Goal: Task Accomplishment & Management: Manage account settings

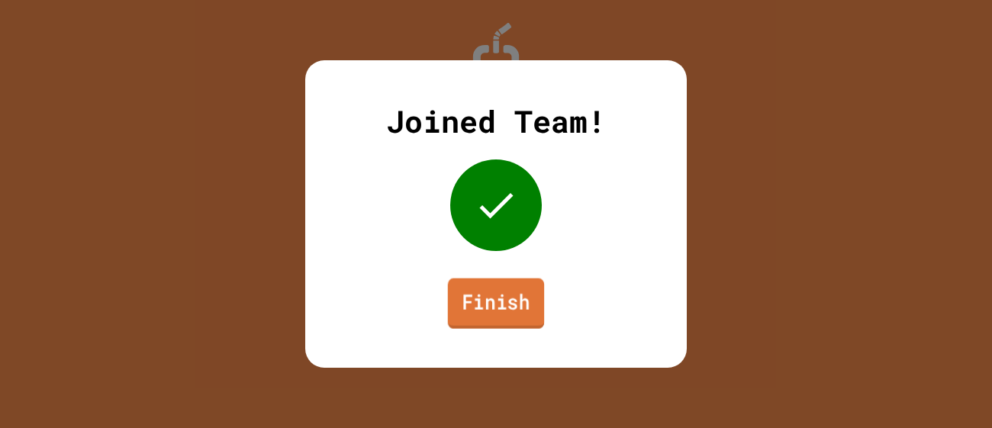
click at [526, 286] on link "Finish" at bounding box center [496, 303] width 96 height 50
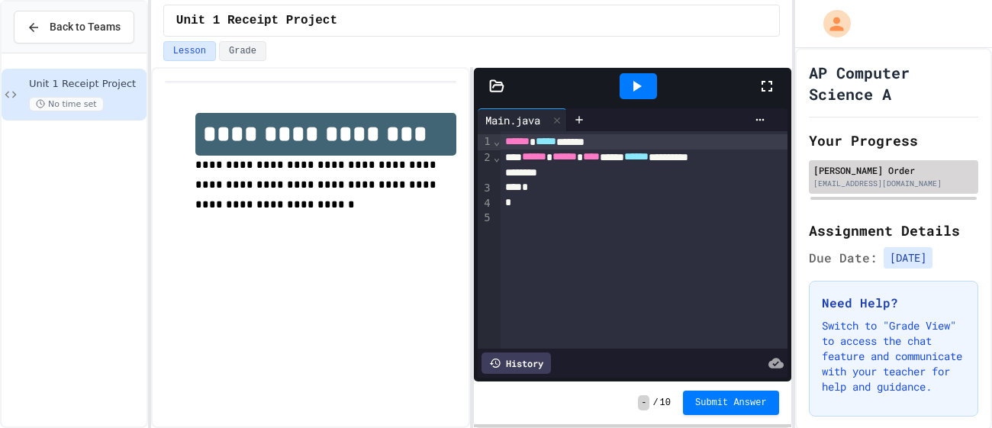
click at [860, 178] on div "[EMAIL_ADDRESS][DOMAIN_NAME]" at bounding box center [893, 183] width 160 height 11
click at [857, 181] on div "[EMAIL_ADDRESS][DOMAIN_NAME]" at bounding box center [893, 183] width 160 height 11
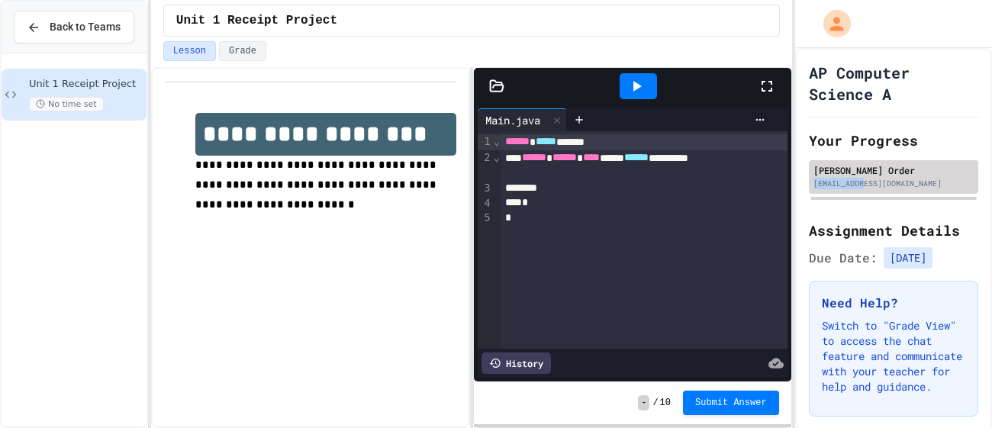
click at [857, 181] on div "[EMAIL_ADDRESS][DOMAIN_NAME]" at bounding box center [893, 183] width 160 height 11
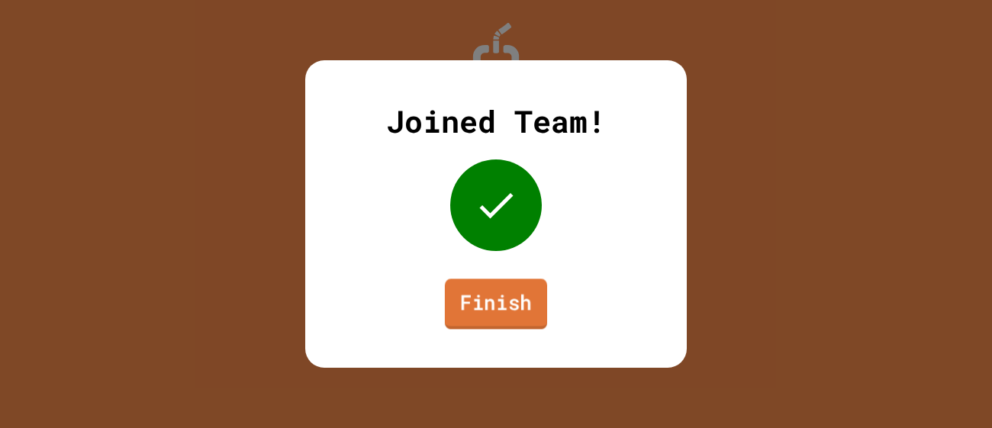
click at [504, 307] on link "Finish" at bounding box center [496, 303] width 102 height 50
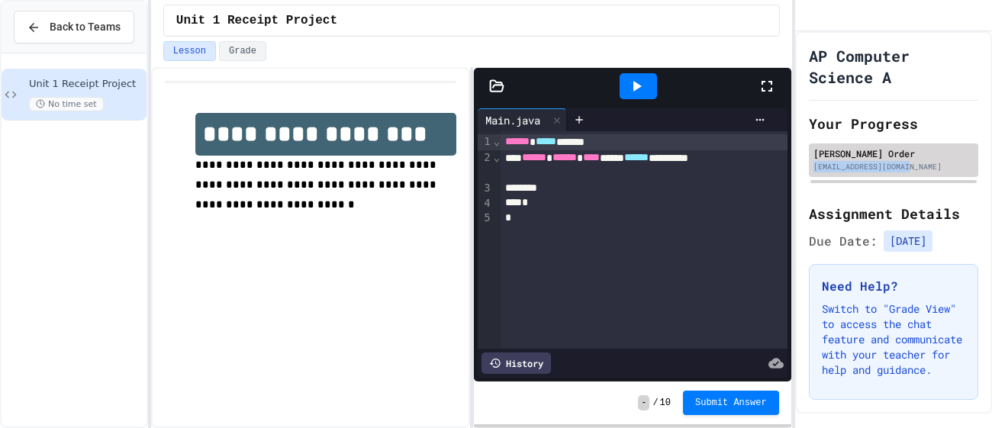
drag, startPoint x: 806, startPoint y: 183, endPoint x: 929, endPoint y: 181, distance: 122.8
click at [929, 181] on div "AP Computer Science A Your Progress Dillon Order dillonorder@gmail.com Assignme…" at bounding box center [893, 222] width 197 height 382
click at [929, 172] on div "[EMAIL_ADDRESS][DOMAIN_NAME]" at bounding box center [893, 166] width 160 height 11
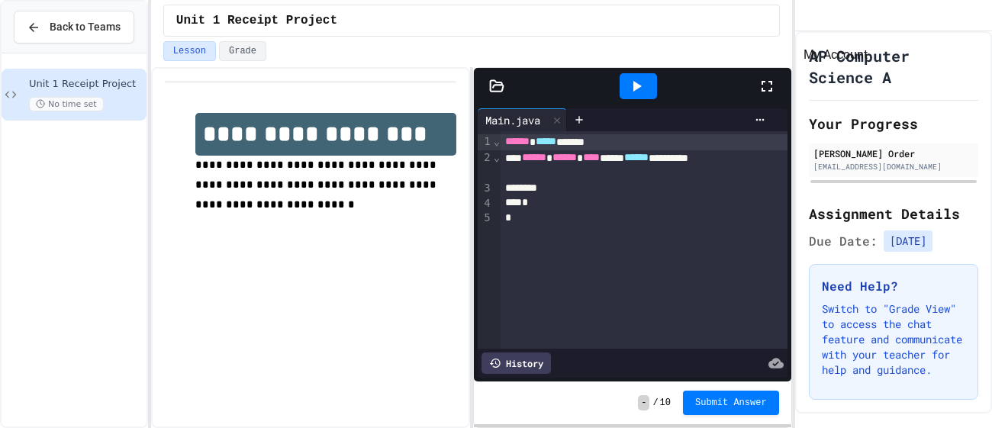
click at [807, 16] on icon "My Account" at bounding box center [807, 16] width 0 height 0
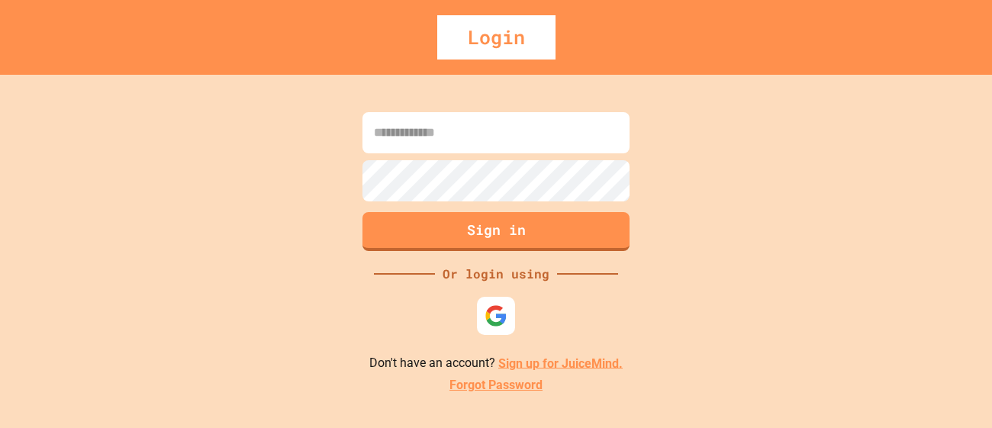
click at [459, 133] on input at bounding box center [495, 132] width 267 height 41
type input "**********"
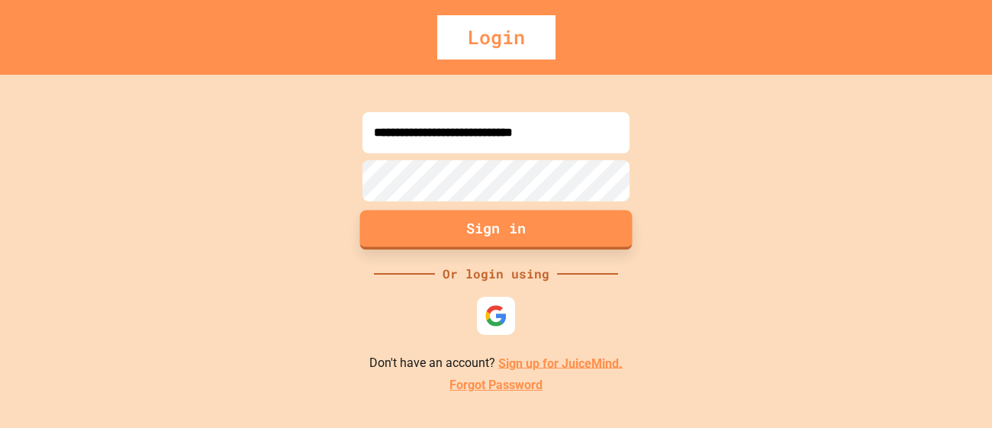
click at [361, 237] on button "Sign in" at bounding box center [496, 230] width 272 height 40
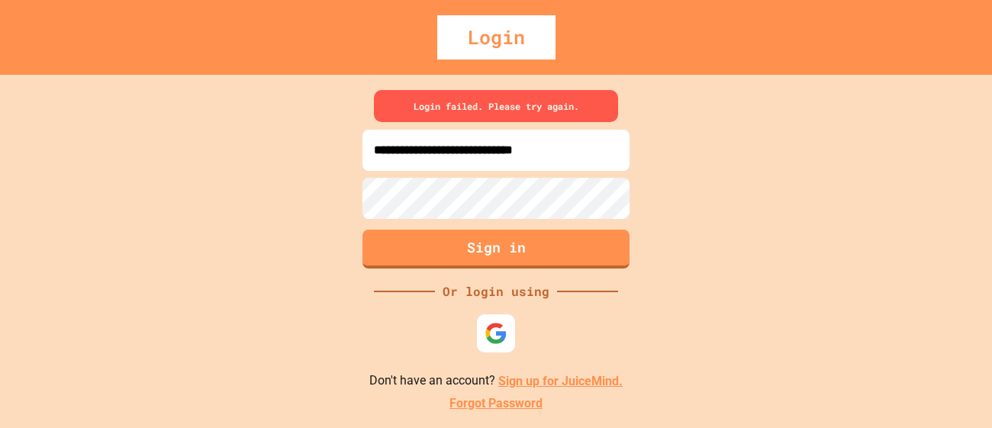
click at [529, 379] on link "Sign up for JuiceMind." at bounding box center [560, 381] width 124 height 14
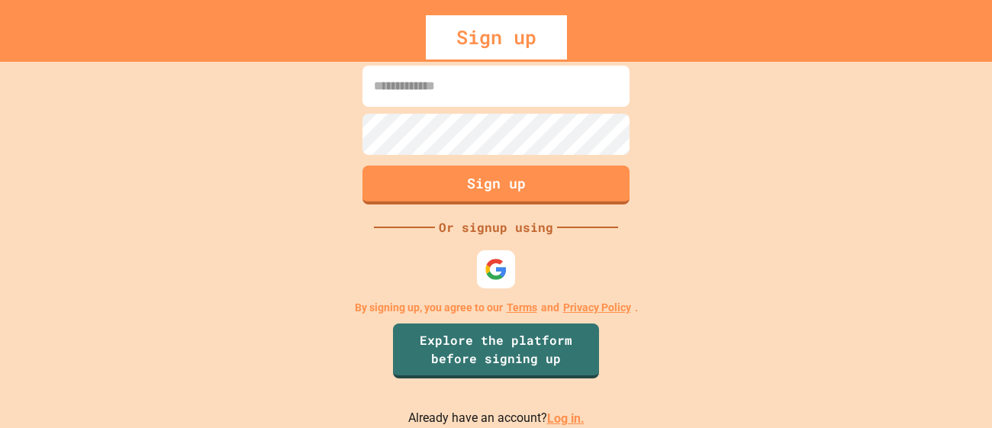
click at [436, 95] on input at bounding box center [495, 86] width 267 height 41
type input "**********"
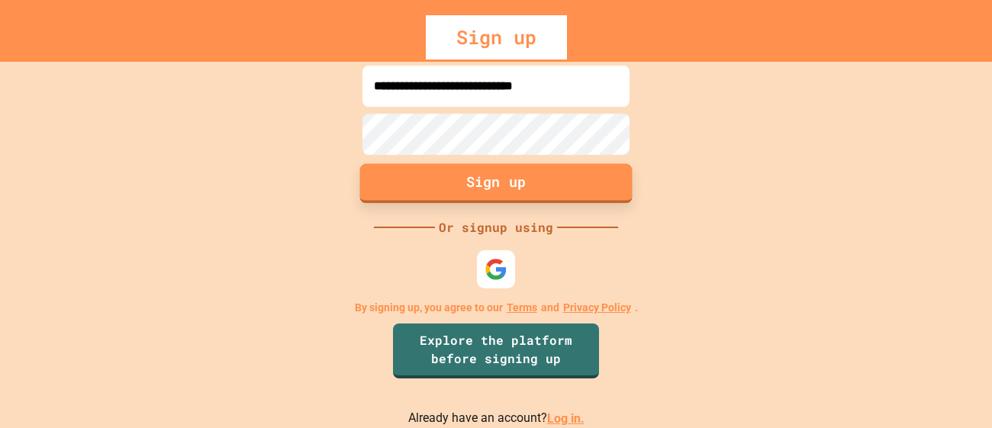
click at [461, 188] on button "Sign up" at bounding box center [496, 184] width 272 height 40
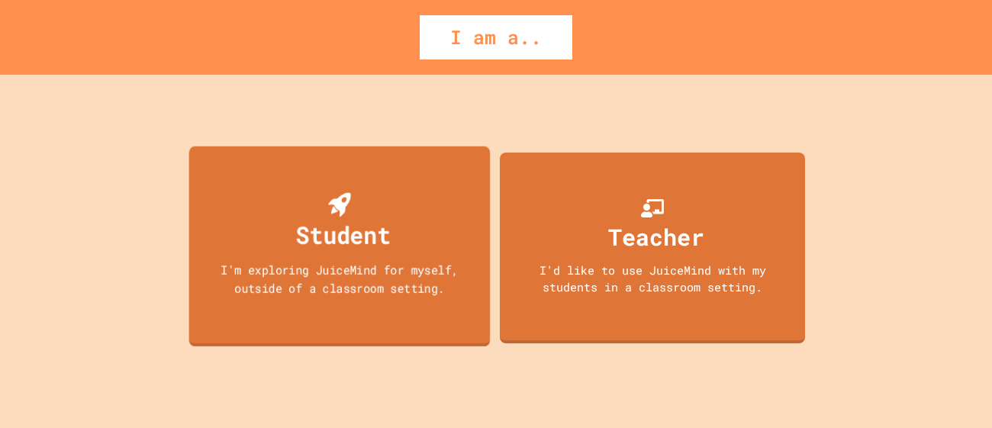
click at [461, 188] on div "Student I'm exploring JuiceMind for myself, outside of a classroom setting." at bounding box center [339, 246] width 301 height 201
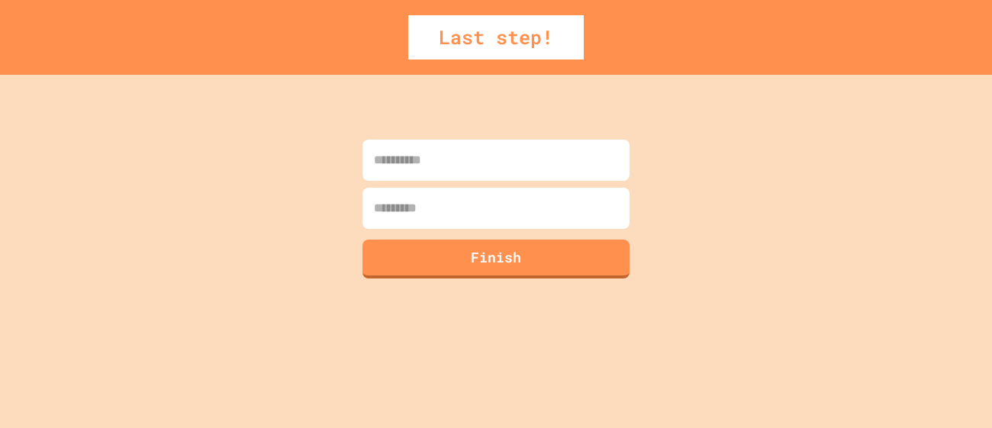
click at [464, 162] on input at bounding box center [495, 160] width 267 height 41
type input "******"
click at [476, 199] on input at bounding box center [495, 208] width 267 height 41
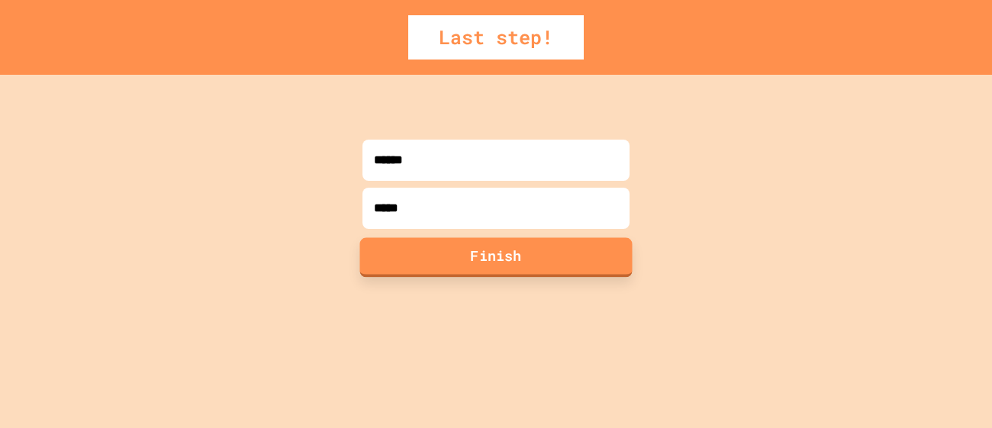
type input "*****"
click at [494, 248] on button "Finish" at bounding box center [496, 257] width 272 height 40
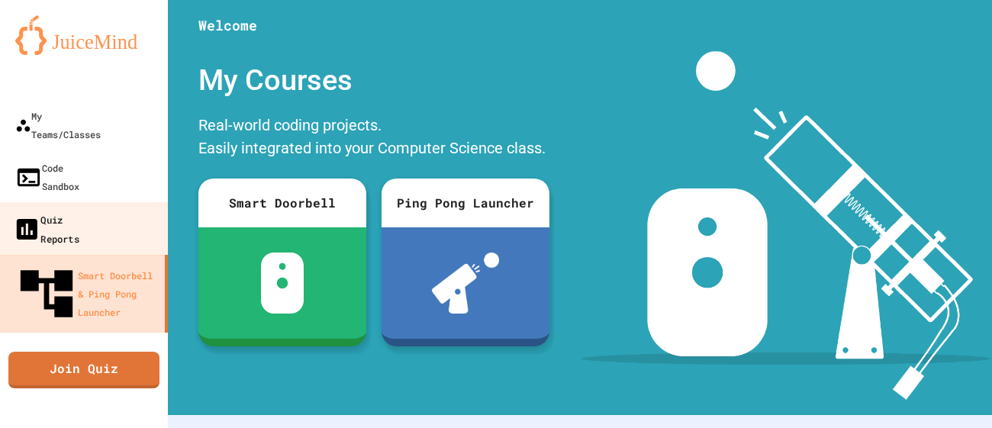
click at [114, 202] on link "Quiz Reports" at bounding box center [84, 228] width 173 height 53
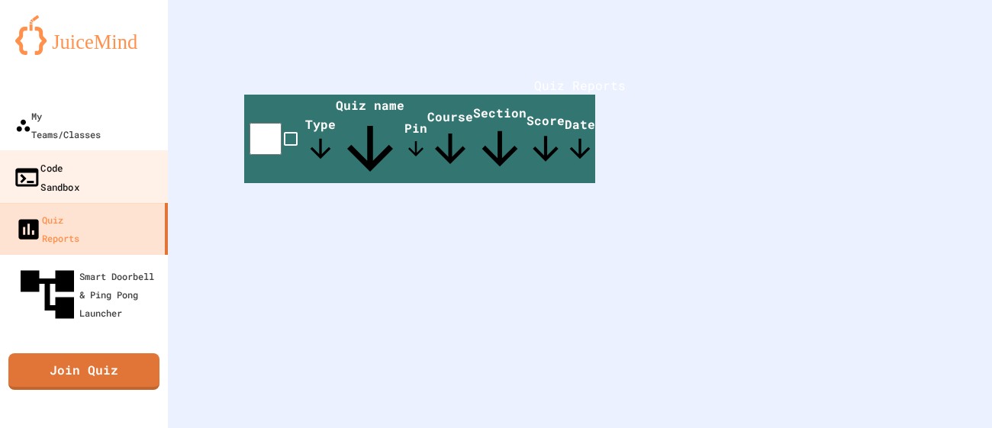
click at [101, 160] on link "Code Sandbox" at bounding box center [84, 176] width 173 height 53
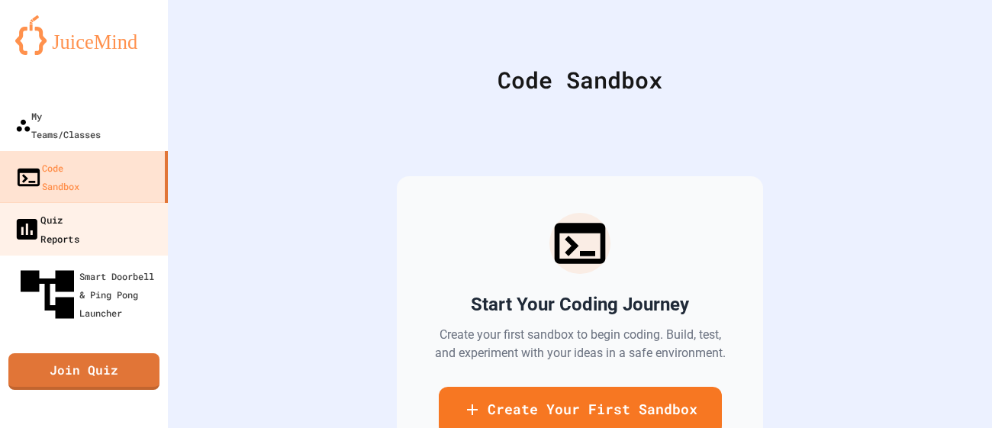
click at [117, 202] on link "Quiz Reports" at bounding box center [84, 228] width 173 height 53
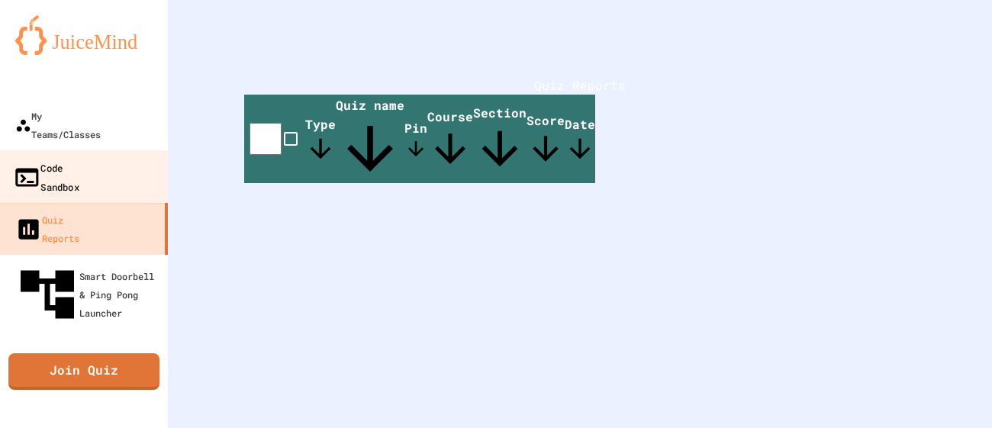
click at [79, 158] on div "Code Sandbox" at bounding box center [46, 176] width 66 height 37
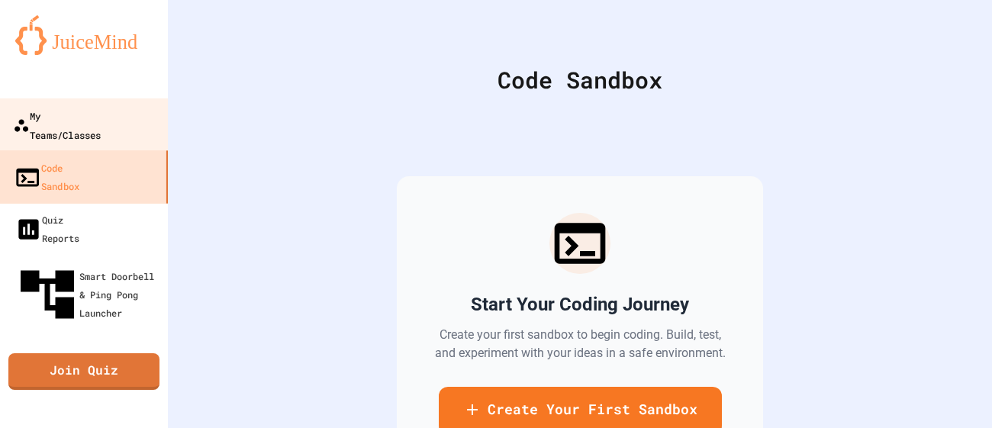
click at [88, 130] on link "My Teams/Classes" at bounding box center [84, 124] width 173 height 53
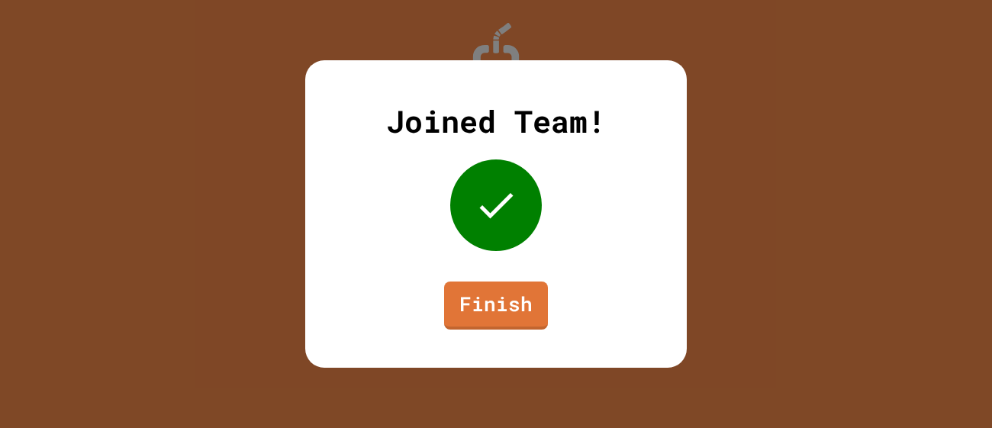
click at [485, 309] on link "Finish" at bounding box center [496, 305] width 104 height 48
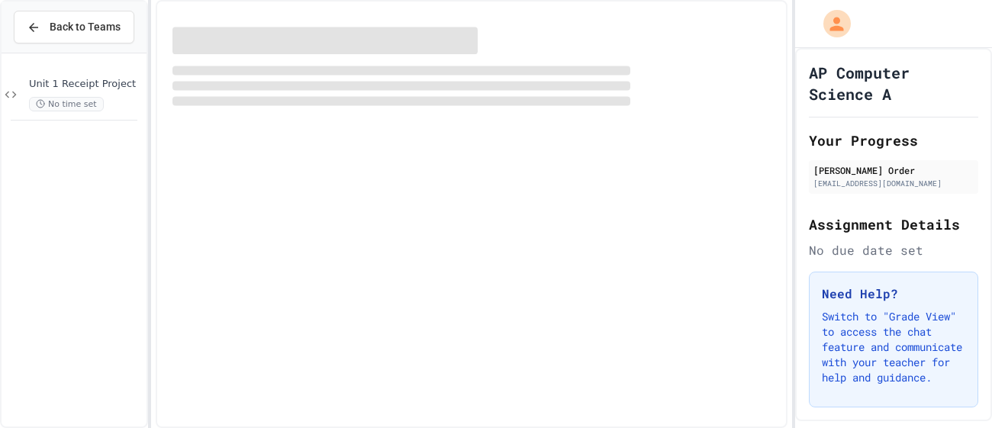
click at [115, 66] on div at bounding box center [74, 85] width 145 height 52
click at [109, 75] on div "Unit 1 Receipt Project No time set" at bounding box center [74, 95] width 145 height 52
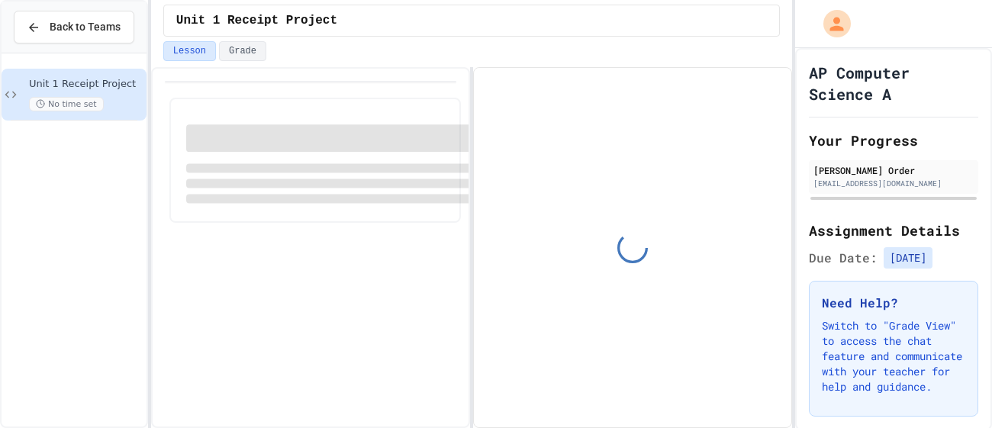
click at [108, 67] on div at bounding box center [74, 85] width 145 height 52
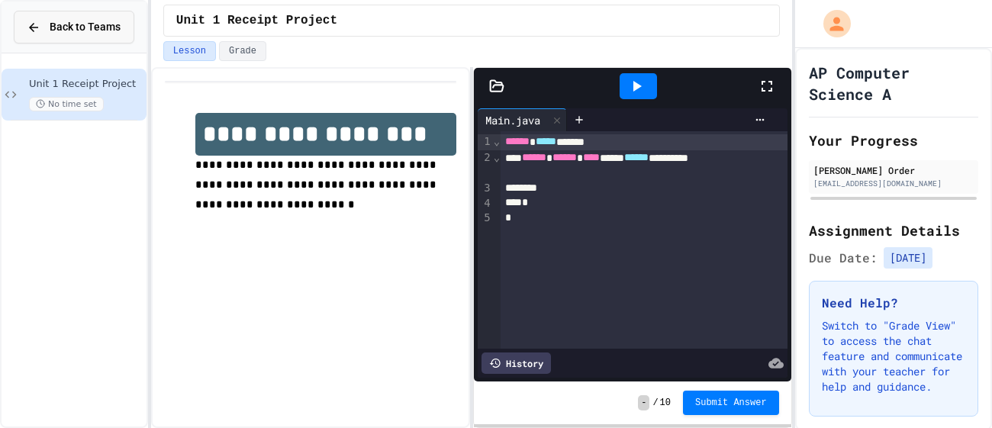
click at [72, 37] on button "Back to Teams" at bounding box center [74, 27] width 121 height 33
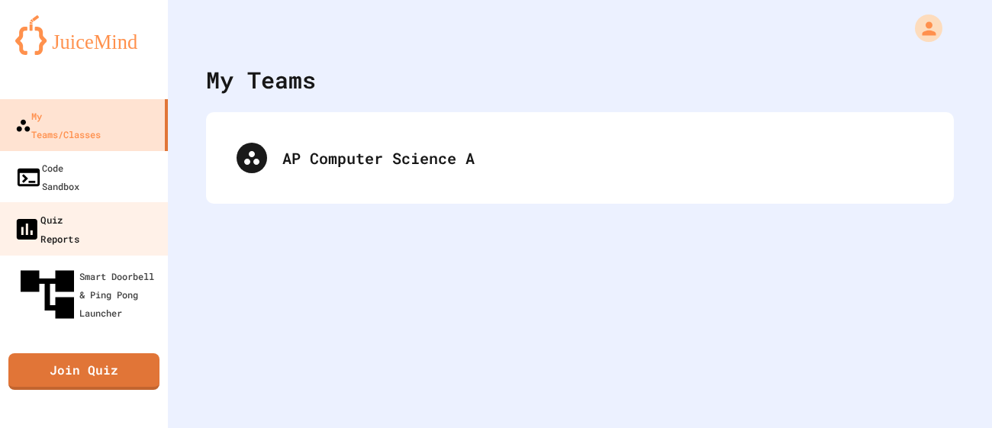
click at [87, 202] on link "Quiz Reports" at bounding box center [84, 228] width 173 height 53
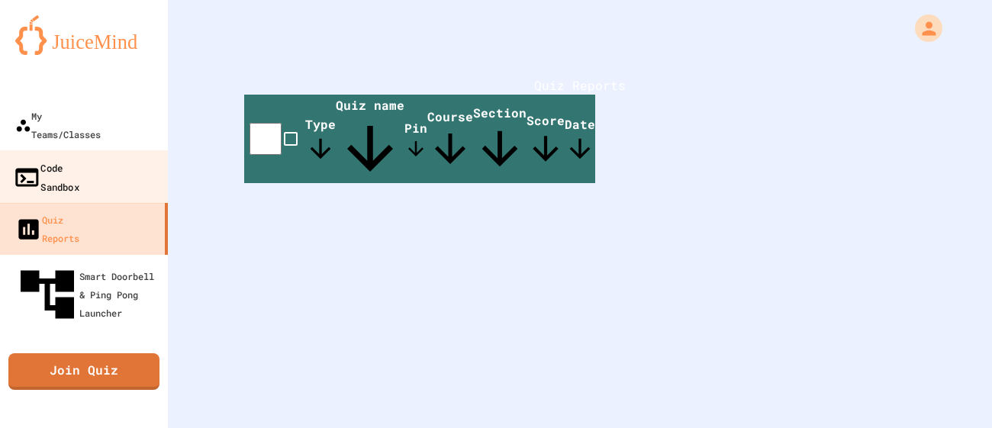
click at [110, 153] on link "Code Sandbox" at bounding box center [84, 176] width 173 height 53
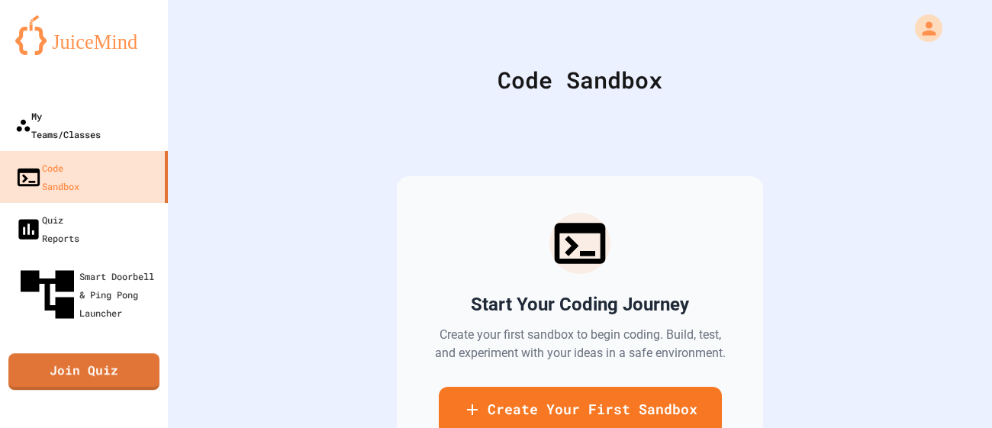
click at [93, 111] on div "My Teams/Classes" at bounding box center [57, 125] width 85 height 37
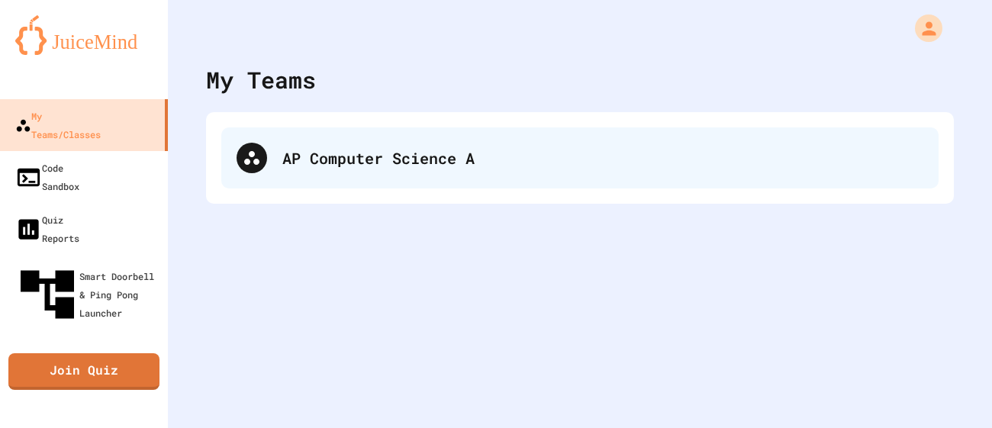
click at [294, 146] on div "AP Computer Science A" at bounding box center [602, 157] width 641 height 23
